Goal: Transaction & Acquisition: Book appointment/travel/reservation

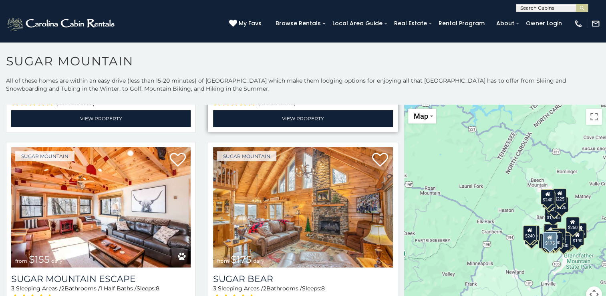
scroll to position [1002, 0]
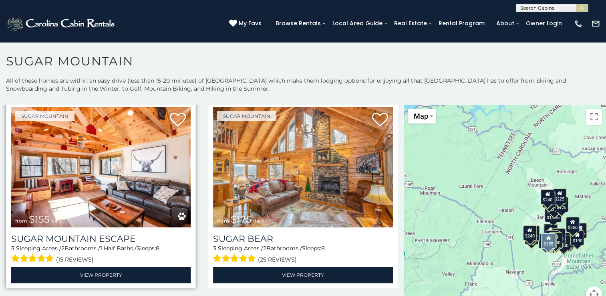
click at [70, 196] on img at bounding box center [101, 167] width 180 height 120
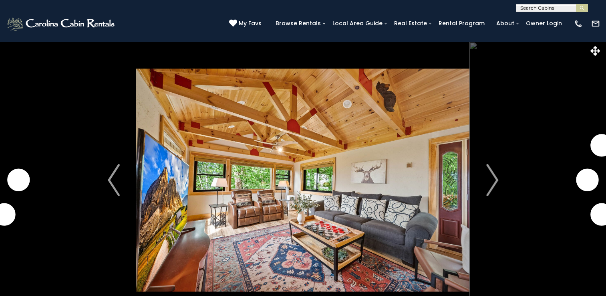
click at [491, 183] on img "Next" at bounding box center [493, 180] width 12 height 32
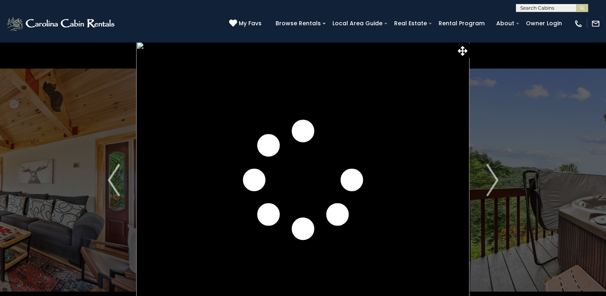
click at [491, 183] on img "Next" at bounding box center [493, 180] width 12 height 32
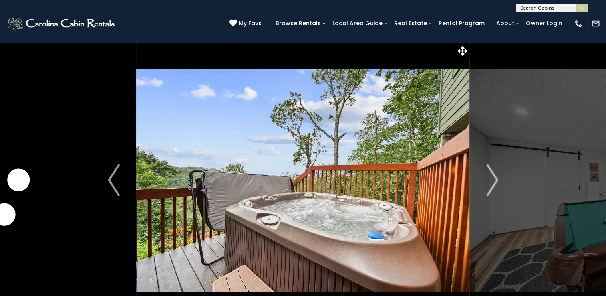
click at [491, 183] on img "Next" at bounding box center [493, 180] width 12 height 32
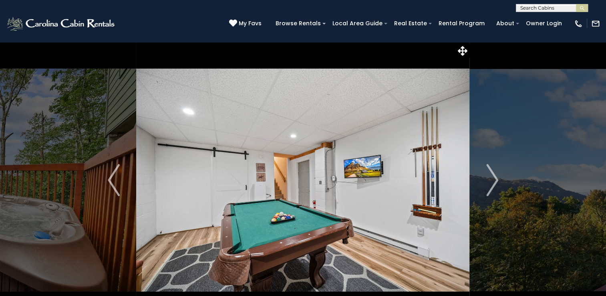
click at [491, 183] on img "Next" at bounding box center [493, 180] width 12 height 32
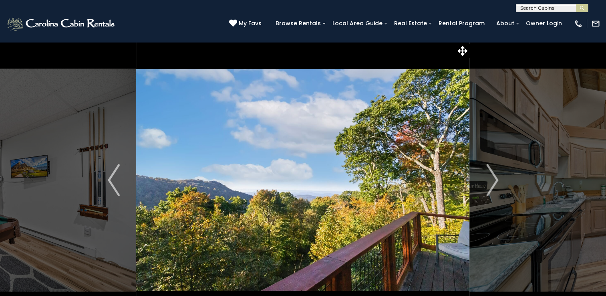
click at [491, 183] on img "Next" at bounding box center [493, 180] width 12 height 32
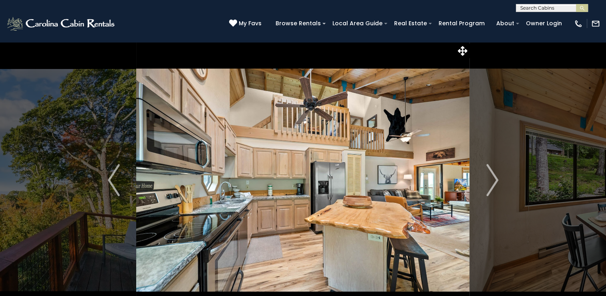
click at [491, 183] on img "Next" at bounding box center [493, 180] width 12 height 32
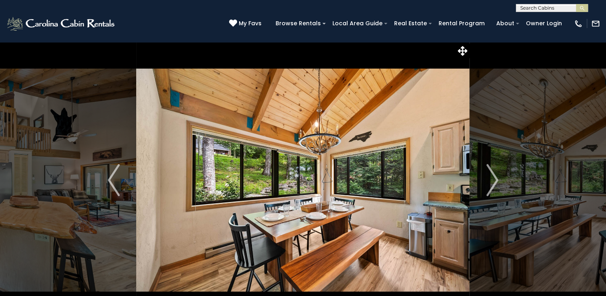
click at [491, 183] on img "Next" at bounding box center [493, 180] width 12 height 32
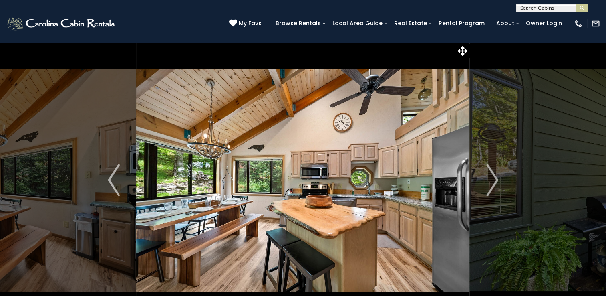
click at [491, 183] on img "Next" at bounding box center [493, 180] width 12 height 32
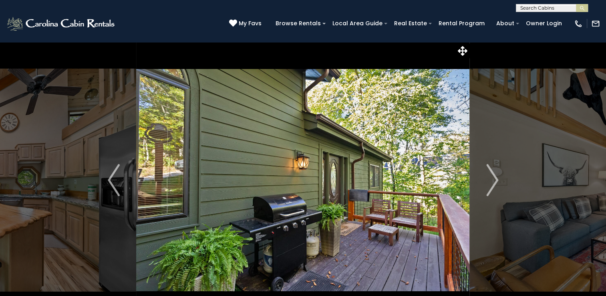
click at [491, 183] on img "Next" at bounding box center [493, 180] width 12 height 32
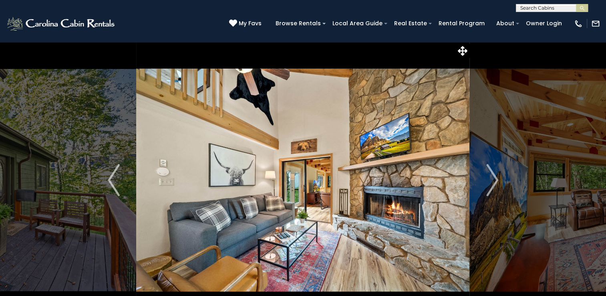
click at [491, 183] on img "Next" at bounding box center [493, 180] width 12 height 32
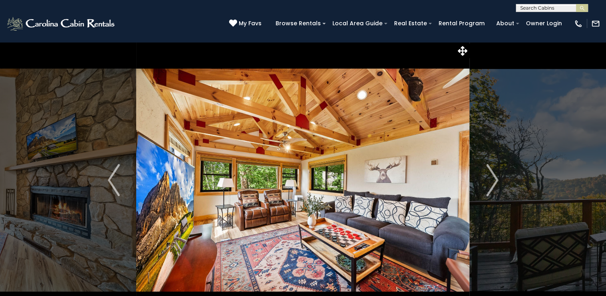
click at [491, 183] on img "Next" at bounding box center [493, 180] width 12 height 32
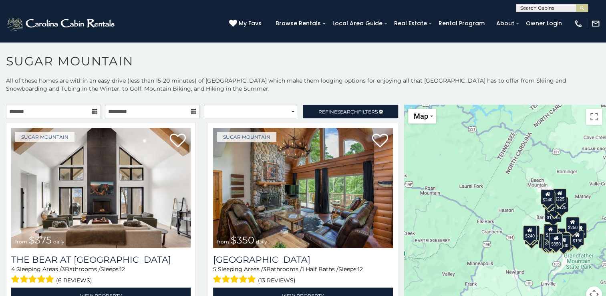
click at [93, 109] on icon at bounding box center [95, 112] width 6 height 6
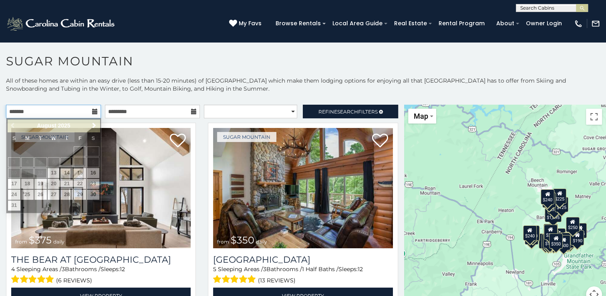
click at [22, 115] on input "text" at bounding box center [53, 112] width 95 height 14
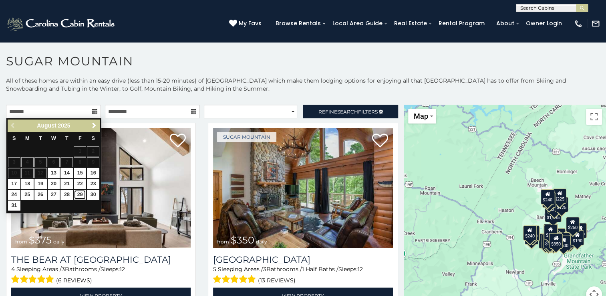
click at [80, 193] on link "29" at bounding box center [80, 195] width 12 height 10
type input "**********"
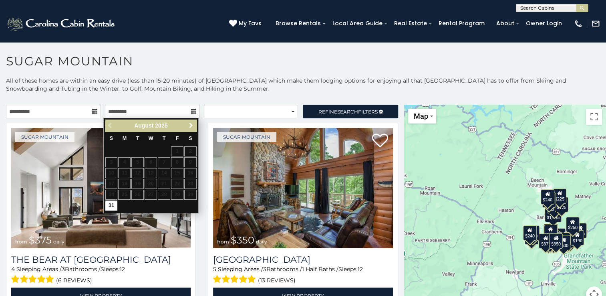
click at [189, 125] on span "Next" at bounding box center [191, 125] width 6 height 6
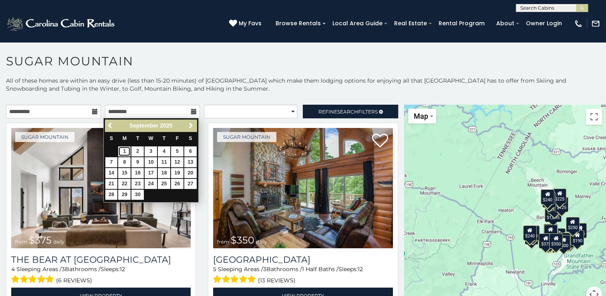
click at [122, 152] on link "1" at bounding box center [124, 151] width 12 height 10
type input "**********"
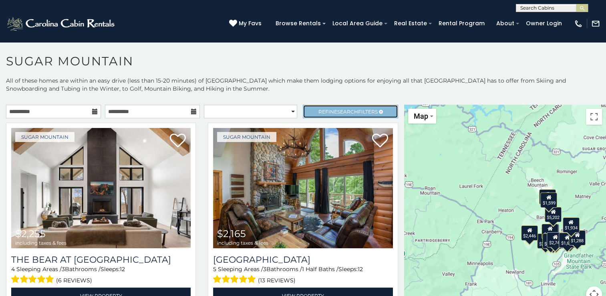
click at [339, 109] on span "Search" at bounding box center [347, 112] width 21 height 6
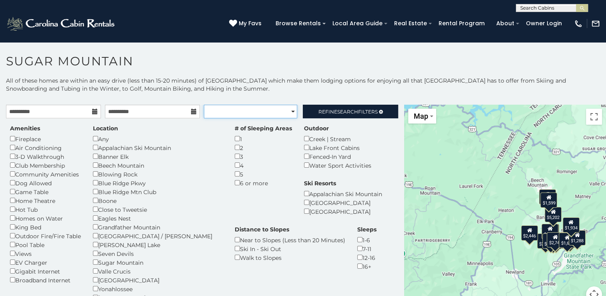
click at [287, 111] on select "**********" at bounding box center [250, 112] width 93 height 14
select select "**********"
click at [204, 105] on select "**********" at bounding box center [250, 112] width 93 height 14
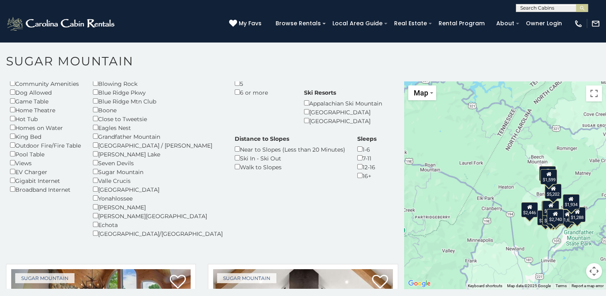
scroll to position [29, 0]
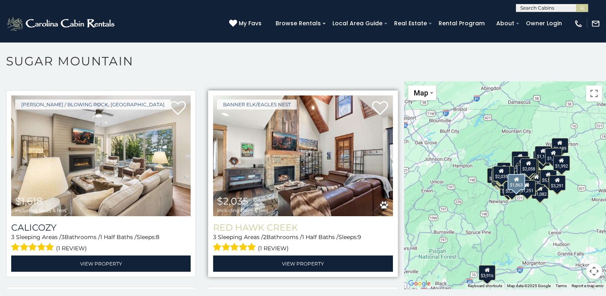
scroll to position [2193, 0]
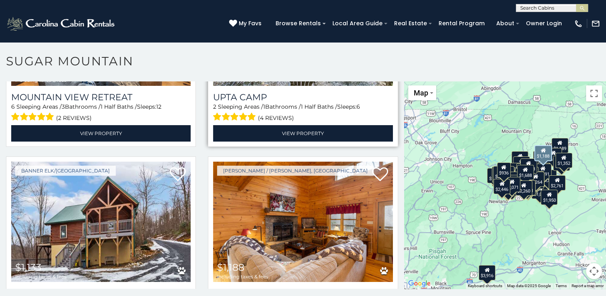
scroll to position [3917, 0]
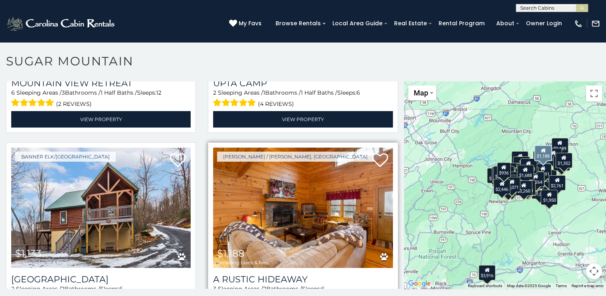
click at [281, 191] on img at bounding box center [303, 208] width 180 height 120
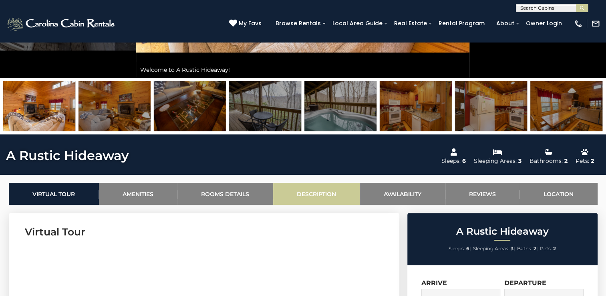
scroll to position [120, 0]
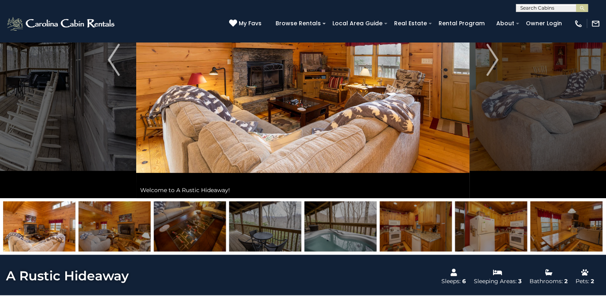
click at [348, 232] on img at bounding box center [341, 226] width 72 height 50
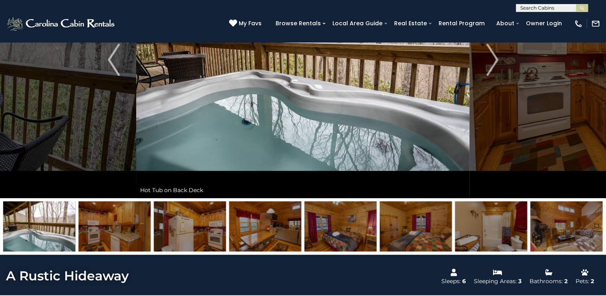
click at [504, 233] on img at bounding box center [491, 226] width 72 height 50
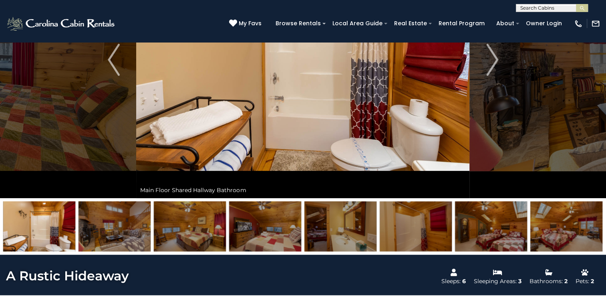
click at [278, 231] on img at bounding box center [265, 226] width 72 height 50
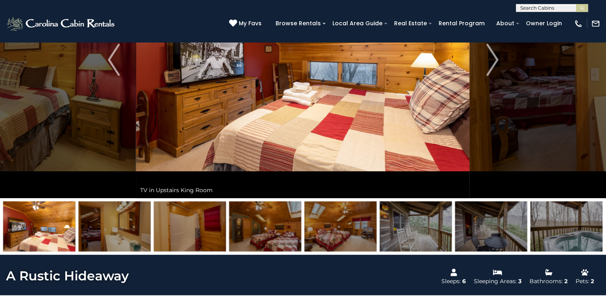
click at [189, 226] on img at bounding box center [190, 226] width 72 height 50
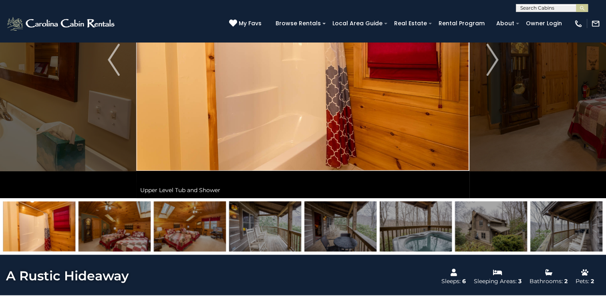
click at [129, 232] on img at bounding box center [115, 226] width 72 height 50
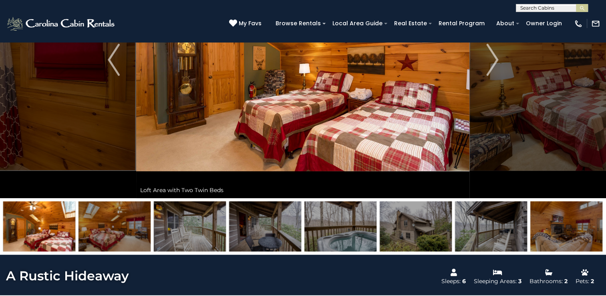
click at [256, 230] on img at bounding box center [265, 226] width 72 height 50
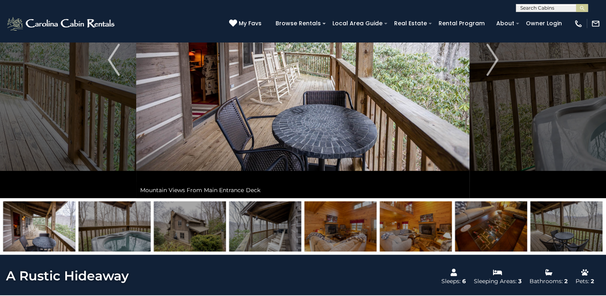
click at [403, 236] on img at bounding box center [416, 226] width 72 height 50
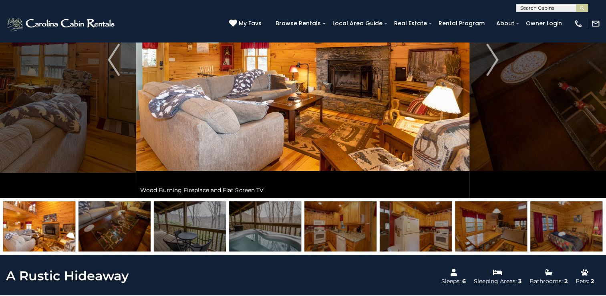
click at [504, 230] on img at bounding box center [491, 226] width 72 height 50
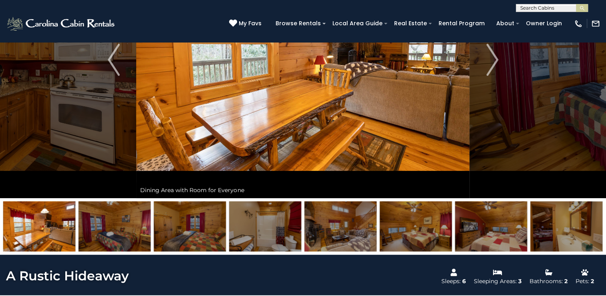
click at [566, 222] on img at bounding box center [567, 226] width 72 height 50
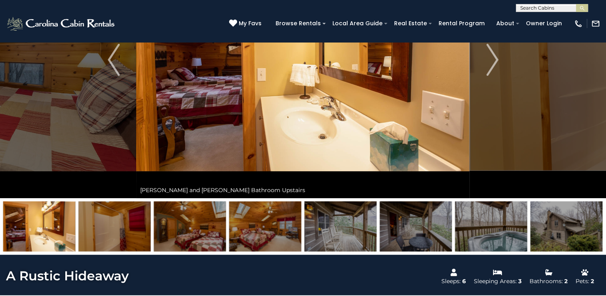
click at [569, 224] on img at bounding box center [567, 226] width 72 height 50
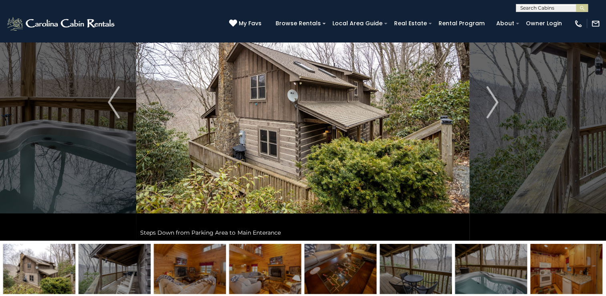
scroll to position [40, 0]
